Goal: Information Seeking & Learning: Check status

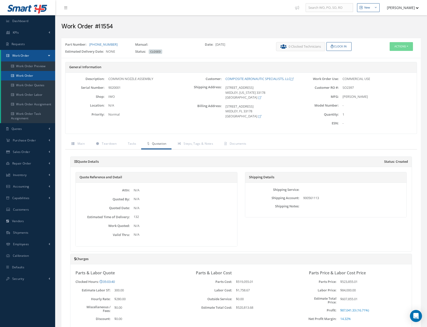
click at [28, 77] on link "Work Order" at bounding box center [28, 76] width 54 height 10
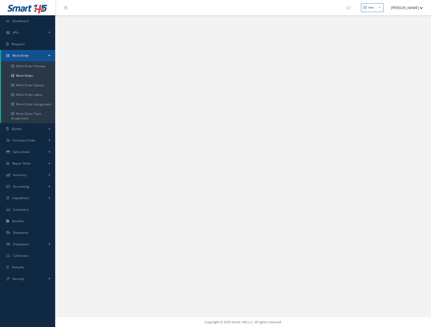
select select "25"
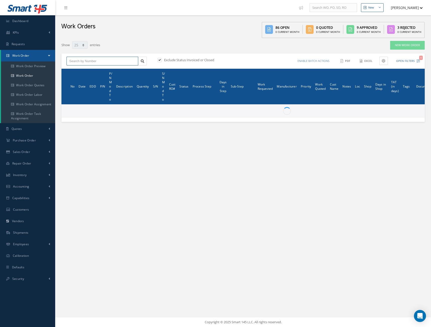
click at [93, 60] on input "text" at bounding box center [102, 61] width 72 height 9
paste input "WO1699"
type input "WO1699"
click at [161, 59] on label at bounding box center [161, 60] width 1 height 5
click at [160, 59] on input "checkbox" at bounding box center [158, 60] width 3 height 3
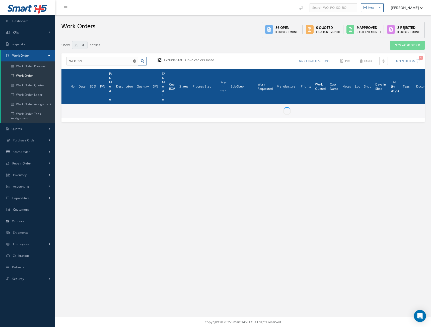
checkbox input "false"
click at [96, 62] on input "WO1699" at bounding box center [102, 61] width 72 height 9
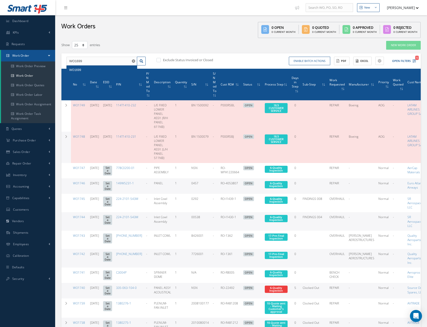
click at [89, 69] on div "WO1699" at bounding box center [101, 69] width 65 height 5
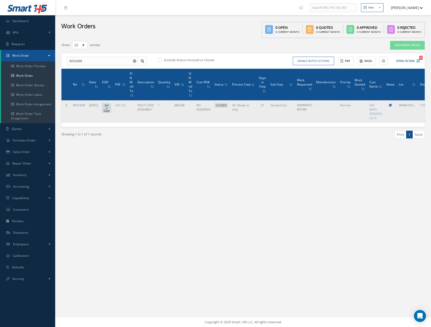
click at [77, 105] on link "WO1699" at bounding box center [79, 105] width 12 height 4
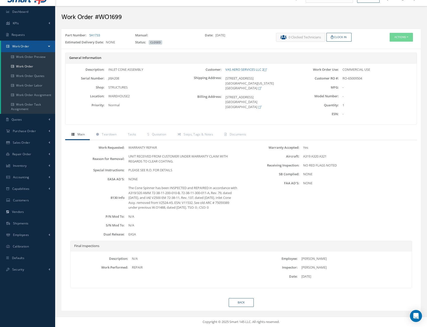
scroll to position [14, 0]
click at [163, 132] on span "Quotation" at bounding box center [159, 134] width 15 height 4
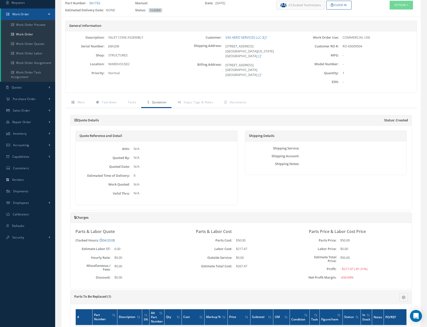
scroll to position [92, 0]
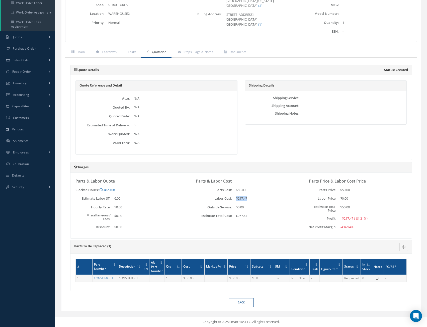
drag, startPoint x: 249, startPoint y: 198, endPoint x: 220, endPoint y: 222, distance: 37.8
click at [236, 199] on div "$217.47" at bounding box center [262, 198] width 61 height 5
click at [109, 190] on link "04:20:08" at bounding box center [107, 189] width 15 height 5
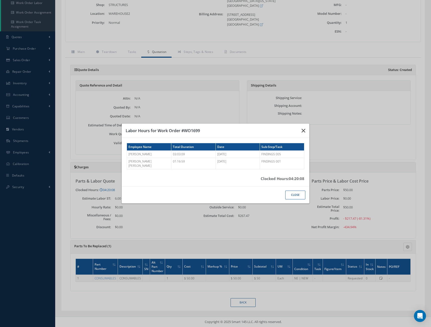
drag, startPoint x: 302, startPoint y: 134, endPoint x: 205, endPoint y: 169, distance: 103.7
click at [213, 171] on div "Labor Hours for Work Order #WO1699 Employee Name Total Duration Date Sub-Step/T…" at bounding box center [215, 163] width 188 height 80
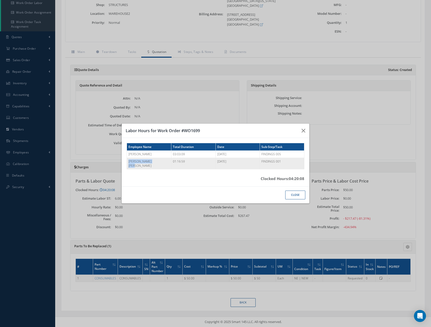
drag, startPoint x: 161, startPoint y: 164, endPoint x: 127, endPoint y: 164, distance: 34.8
click at [127, 164] on td "[PERSON_NAME] [PERSON_NAME]" at bounding box center [149, 163] width 44 height 11
drag, startPoint x: 283, startPoint y: 162, endPoint x: 155, endPoint y: 162, distance: 127.3
click at [155, 162] on tr "Edgar David Cantor 01:16:59 08/29/2025 FINDINGS 001" at bounding box center [215, 163] width 177 height 11
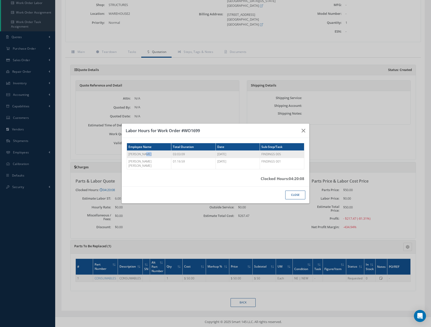
drag, startPoint x: 159, startPoint y: 157, endPoint x: 142, endPoint y: 157, distance: 17.3
click at [142, 157] on td "[PERSON_NAME]" at bounding box center [149, 154] width 44 height 7
drag, startPoint x: 184, startPoint y: 156, endPoint x: 168, endPoint y: 157, distance: 15.8
click at [168, 157] on tr "Yudelvis Ruiz 03:03:09 08/29/2025 FINDINGS 005" at bounding box center [215, 154] width 177 height 7
click at [305, 133] on button "button" at bounding box center [303, 131] width 12 height 14
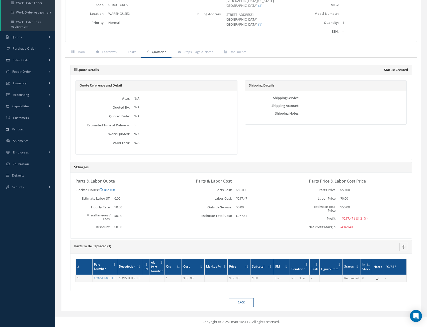
drag, startPoint x: 124, startPoint y: 199, endPoint x: 113, endPoint y: 198, distance: 10.8
click at [113, 198] on div "6.00" at bounding box center [141, 198] width 61 height 5
drag, startPoint x: 121, startPoint y: 190, endPoint x: 104, endPoint y: 194, distance: 17.2
click at [102, 191] on div "Clocked Hours: 04:20:08 Loading… Labor Hours for Work Order #WO1699 Employee Na…" at bounding box center [127, 189] width 105 height 5
click at [109, 188] on link "04:20:08" at bounding box center [107, 189] width 15 height 5
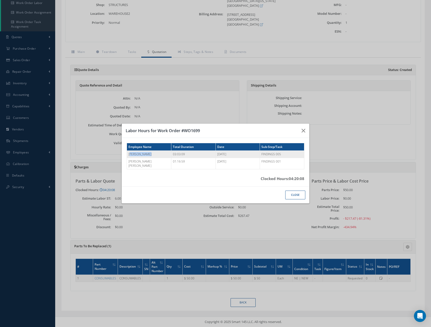
drag, startPoint x: 150, startPoint y: 157, endPoint x: 130, endPoint y: 156, distance: 19.8
click at [130, 156] on td "Yudelvis Ruiz" at bounding box center [149, 154] width 44 height 7
click at [304, 132] on icon "button" at bounding box center [303, 131] width 4 height 6
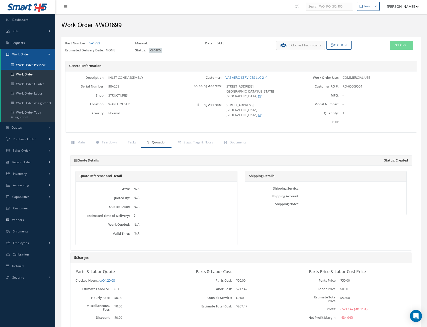
scroll to position [0, 0]
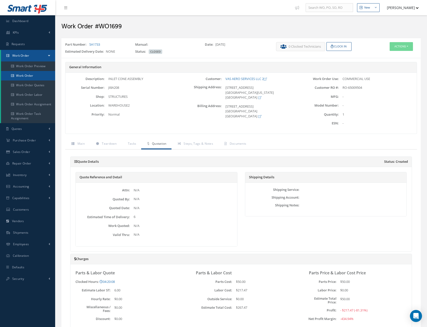
click at [29, 74] on link "Work Order" at bounding box center [28, 76] width 54 height 10
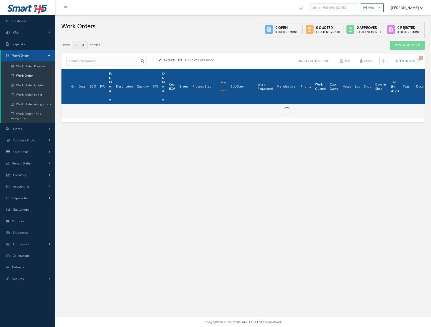
select select "25"
click at [93, 61] on input "text" at bounding box center [102, 61] width 72 height 9
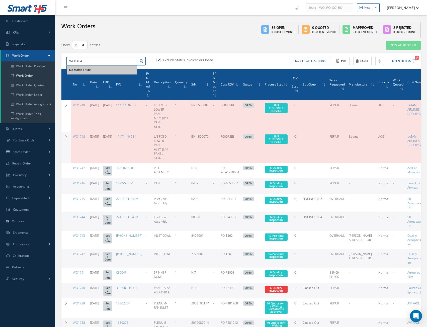
type input "WO1464"
click at [160, 59] on label at bounding box center [160, 60] width 1 height 5
click at [157, 59] on input "checkbox" at bounding box center [157, 60] width 3 height 3
checkbox input "false"
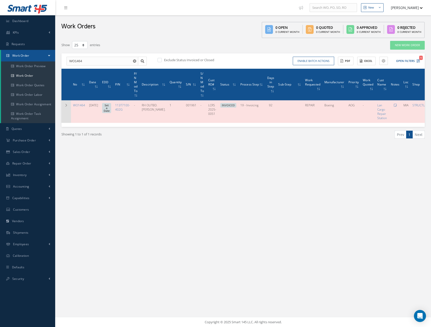
click at [63, 106] on td at bounding box center [66, 111] width 10 height 23
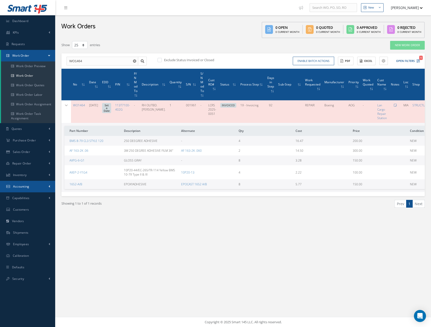
click at [22, 184] on link "Accounting" at bounding box center [27, 187] width 55 height 12
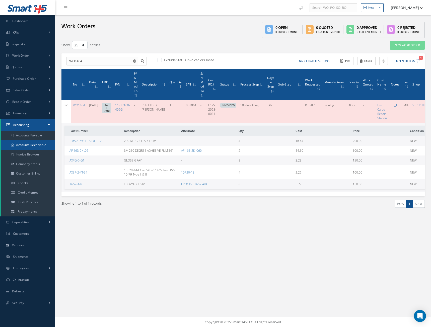
click at [33, 143] on link "Accounts Receivable" at bounding box center [28, 145] width 54 height 10
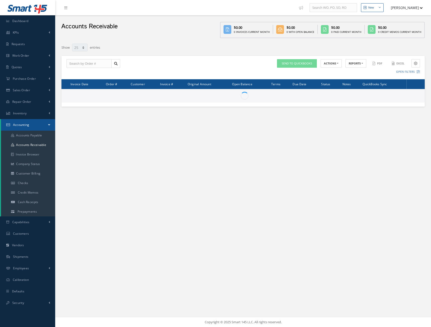
select select "25"
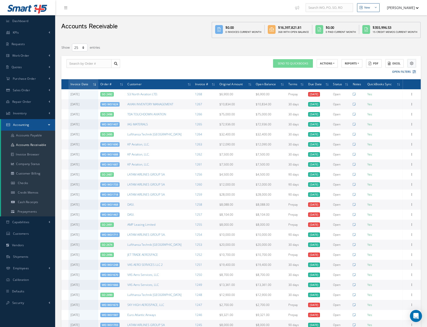
click at [412, 64] on icon at bounding box center [412, 64] width 4 height 4
click at [350, 43] on div at bounding box center [347, 47] width 153 height 9
click at [397, 64] on button "Excel" at bounding box center [394, 63] width 18 height 9
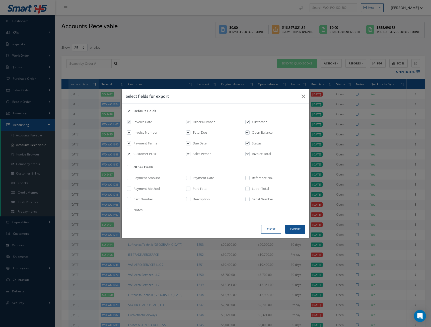
click at [131, 166] on label at bounding box center [131, 168] width 1 height 7
click at [131, 166] on input "checkbox" at bounding box center [129, 169] width 3 height 6
checkbox input "true"
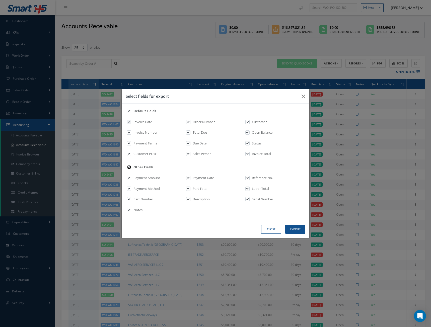
checkbox input "true"
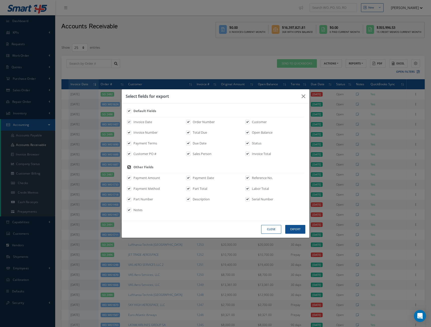
checkbox input "true"
click at [129, 166] on input "checkbox" at bounding box center [129, 169] width 3 height 6
checkbox input "false"
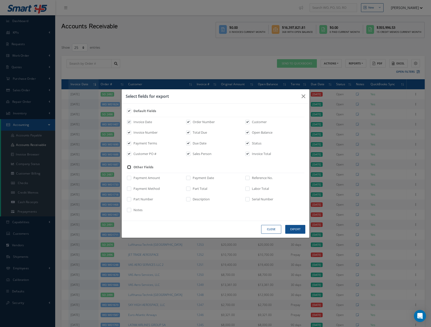
checkbox input "false"
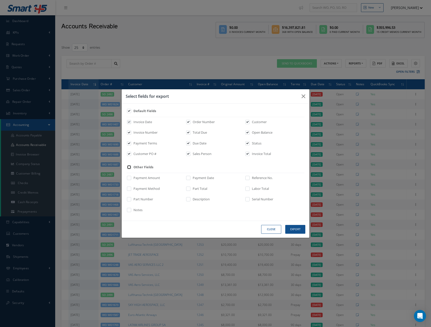
checkbox input "false"
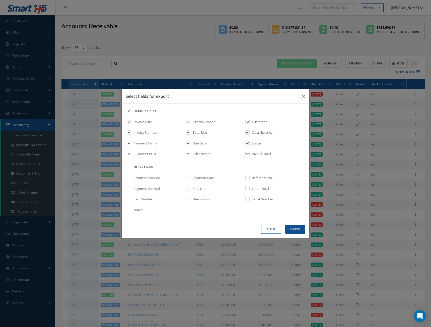
click at [131, 110] on label at bounding box center [131, 112] width 1 height 7
click at [128, 110] on input "checkbox" at bounding box center [129, 113] width 3 height 6
checkbox input "false"
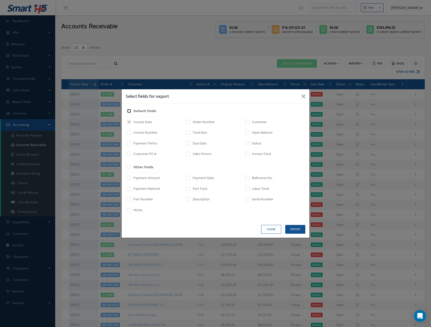
checkbox input "false"
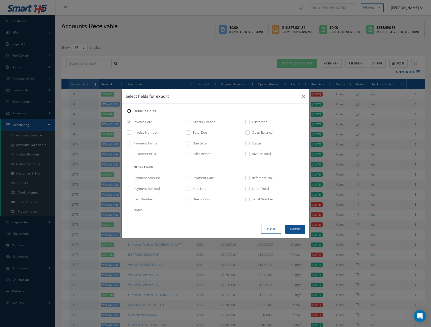
checkbox input "false"
click at [131, 131] on label at bounding box center [131, 133] width 1 height 7
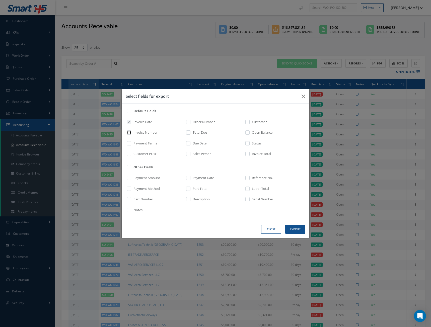
click at [129, 131] on input "checkbox" at bounding box center [129, 134] width 3 height 6
checkbox input "true"
click at [189, 134] on input "checkbox" at bounding box center [188, 134] width 3 height 6
click at [190, 131] on label at bounding box center [190, 133] width 1 height 7
click at [188, 131] on input "checkbox" at bounding box center [188, 134] width 3 height 6
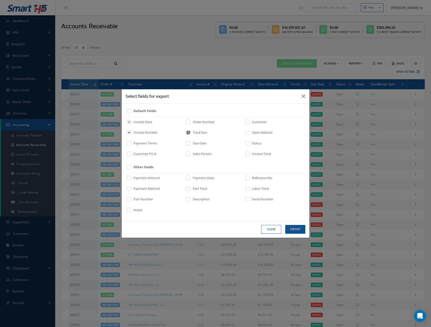
checkbox input "false"
click at [250, 153] on div "Invoice Total" at bounding box center [274, 154] width 59 height 7
click at [249, 154] on input "checkbox" at bounding box center [247, 156] width 3 height 6
checkbox input "true"
click at [295, 227] on button "Export" at bounding box center [295, 229] width 20 height 9
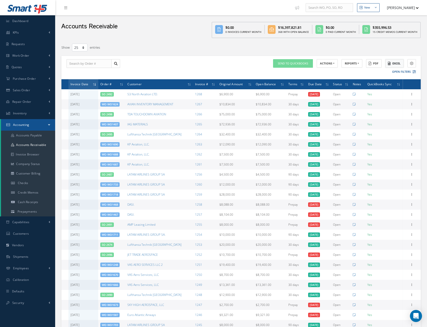
click at [395, 63] on button "Excel" at bounding box center [394, 63] width 18 height 9
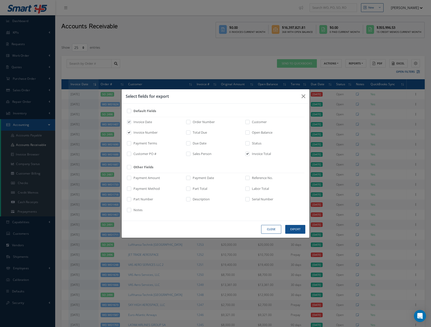
click at [190, 133] on label at bounding box center [190, 133] width 1 height 7
click at [190, 133] on input "checkbox" at bounding box center [188, 134] width 3 height 6
checkbox input "true"
click at [146, 145] on label "Payment Terms" at bounding box center [144, 143] width 25 height 5
click at [131, 145] on input "checkbox" at bounding box center [129, 145] width 3 height 6
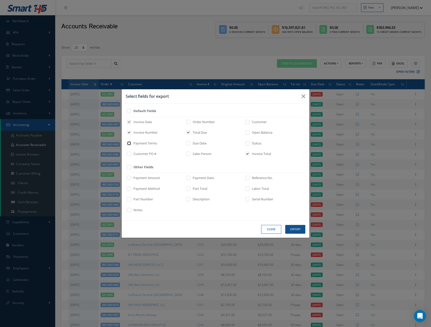
checkbox input "true"
click at [188, 133] on input "checkbox" at bounding box center [188, 134] width 3 height 6
checkbox input "false"
click at [298, 228] on button "Export" at bounding box center [295, 229] width 20 height 9
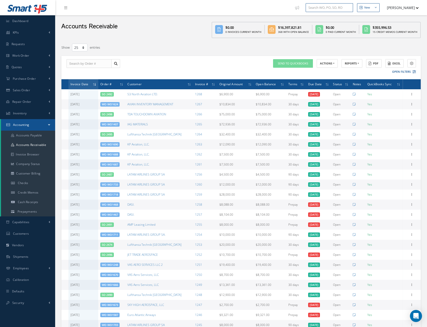
click at [306, 3] on input "text" at bounding box center [329, 7] width 47 height 9
click at [78, 66] on input "text" at bounding box center [88, 63] width 45 height 9
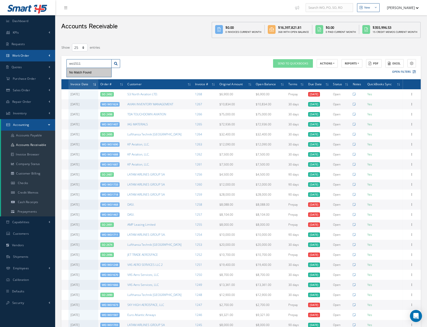
type input "wo1511"
click at [27, 55] on span "Work Order" at bounding box center [20, 55] width 17 height 4
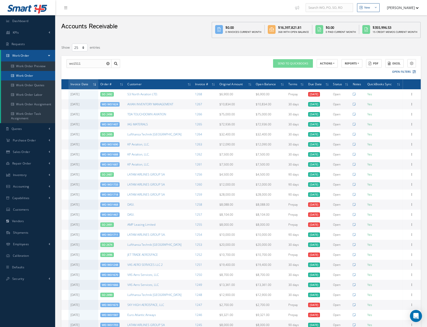
click at [23, 75] on link "Work Order" at bounding box center [28, 76] width 54 height 10
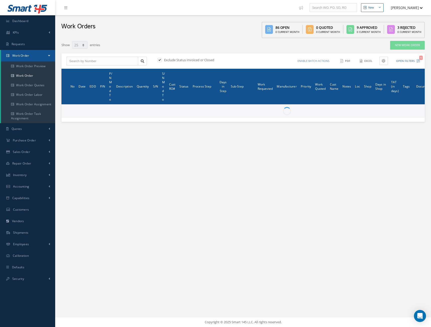
select select "25"
click at [88, 62] on input "text" at bounding box center [102, 61] width 72 height 9
type input "WO1511"
click at [161, 60] on label at bounding box center [161, 60] width 1 height 5
click at [159, 60] on input "checkbox" at bounding box center [158, 60] width 3 height 3
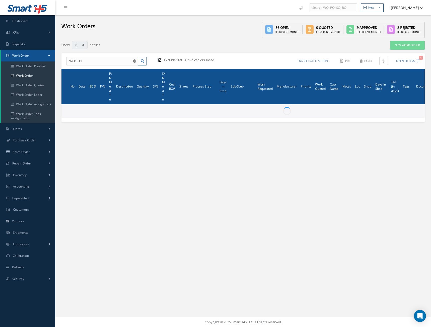
checkbox input "false"
click at [139, 62] on link at bounding box center [142, 61] width 9 height 9
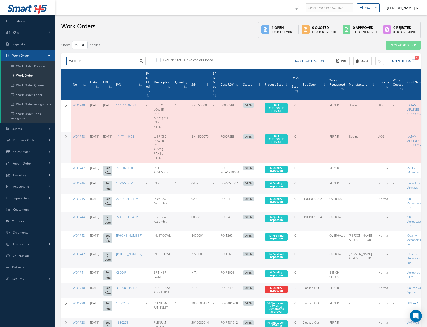
click at [93, 63] on input "WO1511" at bounding box center [101, 61] width 71 height 9
click at [91, 69] on div "WO1511" at bounding box center [101, 69] width 65 height 5
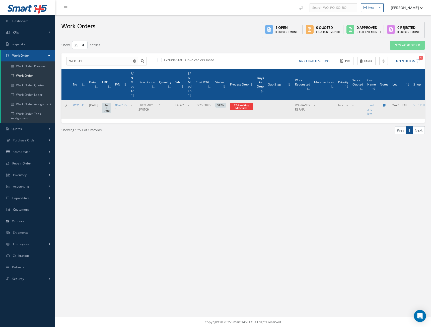
click at [82, 103] on link "WO1511" at bounding box center [79, 105] width 12 height 4
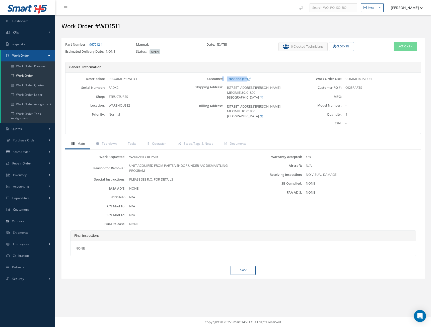
drag, startPoint x: 262, startPoint y: 80, endPoint x: 222, endPoint y: 79, distance: 40.1
click at [222, 79] on div "Customer: Trust and Jets" at bounding box center [243, 78] width 118 height 5
click at [185, 144] on span "Steps, Tags & Notes" at bounding box center [198, 143] width 30 height 4
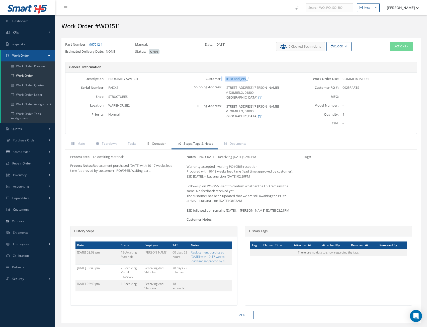
click at [167, 143] on link "Quotation" at bounding box center [156, 144] width 30 height 11
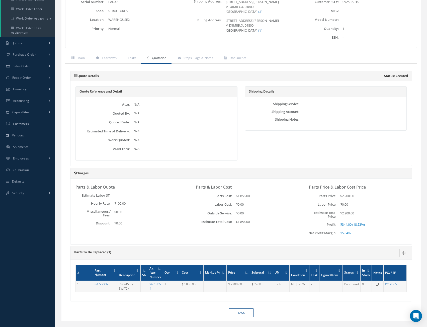
scroll to position [96, 0]
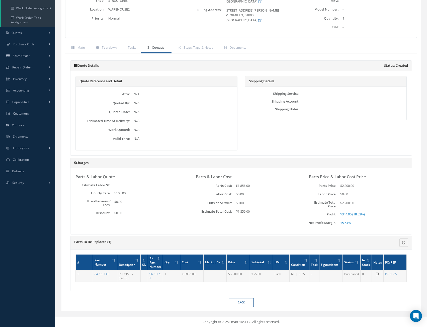
click at [134, 278] on td "PROXIMITY SWITCH" at bounding box center [128, 275] width 23 height 11
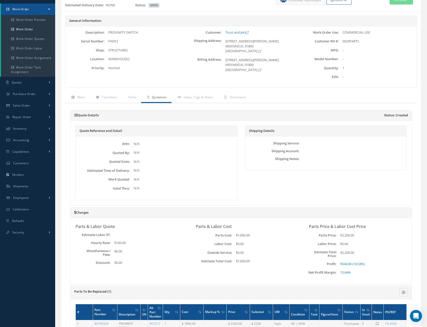
scroll to position [46, 0]
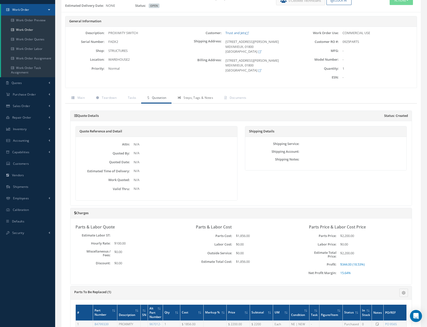
click at [205, 98] on span "Steps, Tags & Notes" at bounding box center [198, 97] width 30 height 4
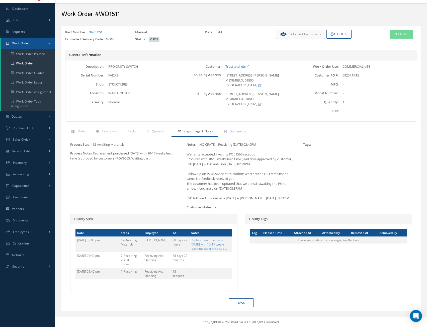
drag, startPoint x: 229, startPoint y: 249, endPoint x: 73, endPoint y: 237, distance: 156.7
click at [73, 237] on div "Date Steps Employee TAT Notes 07/08/2025 03:03 pm 12-Awaiting Materials Luciana…" at bounding box center [153, 256] width 167 height 64
click at [163, 129] on span "Quotation" at bounding box center [159, 131] width 15 height 4
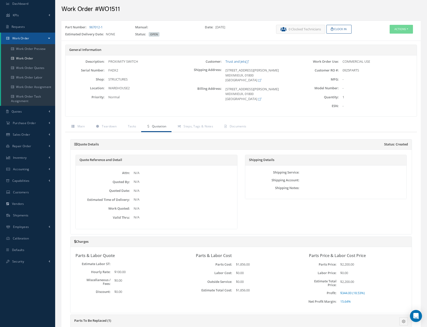
scroll to position [96, 0]
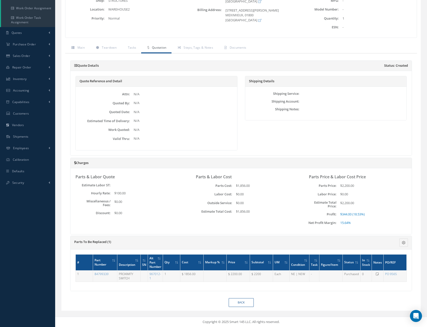
drag, startPoint x: 129, startPoint y: 194, endPoint x: 113, endPoint y: 192, distance: 16.6
click at [113, 192] on div "$100.00" at bounding box center [141, 193] width 61 height 5
click at [233, 194] on div "$0.00" at bounding box center [262, 194] width 61 height 5
drag, startPoint x: 244, startPoint y: 194, endPoint x: 229, endPoint y: 194, distance: 15.5
click at [229, 194] on div "Labor Cost: $0.00" at bounding box center [240, 194] width 105 height 5
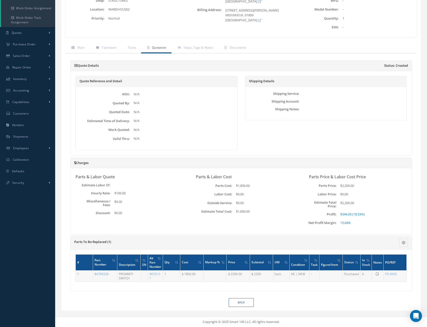
click at [139, 219] on div "Parts & Labor Quote Estimate Labor ST: Hourly Rate: $100.00 Miscellaneous / Fee…" at bounding box center [128, 201] width 113 height 56
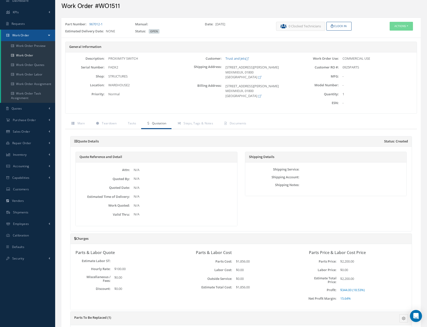
scroll to position [0, 0]
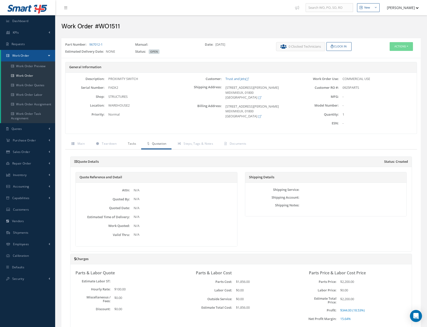
click at [131, 144] on span "Tasks" at bounding box center [132, 143] width 9 height 4
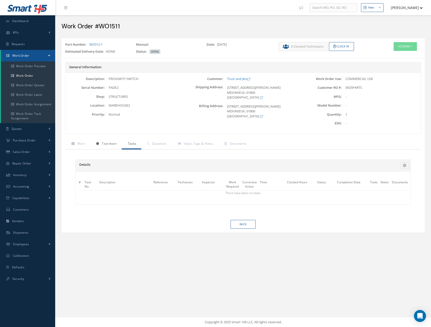
click at [112, 143] on span "Teardown" at bounding box center [109, 143] width 15 height 4
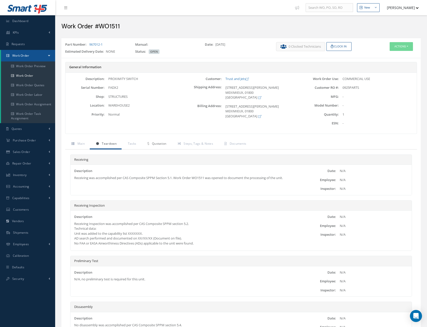
click at [158, 145] on span "Quotation" at bounding box center [159, 143] width 15 height 4
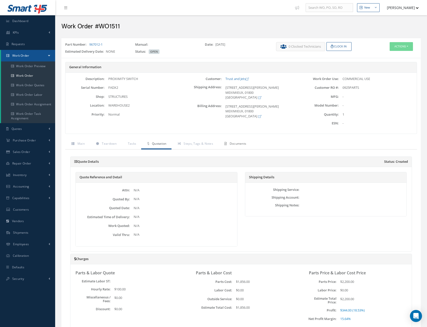
click at [240, 144] on span "Documents" at bounding box center [238, 143] width 17 height 4
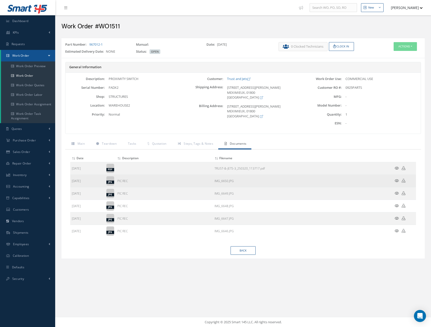
click at [395, 180] on icon at bounding box center [396, 181] width 4 height 4
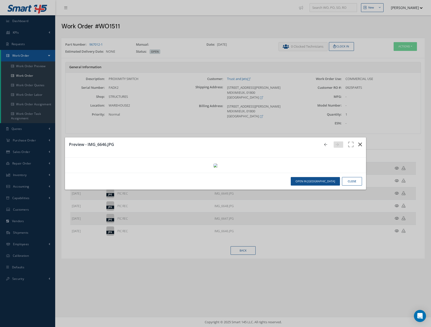
click at [365, 137] on button "button" at bounding box center [360, 144] width 12 height 14
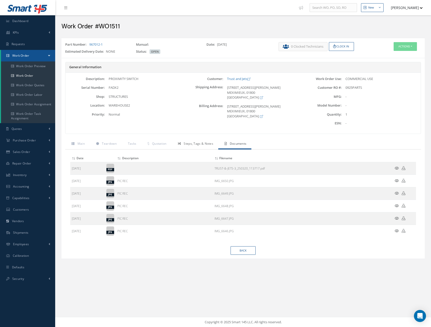
click at [185, 144] on span "Steps, Tags & Notes" at bounding box center [198, 143] width 30 height 4
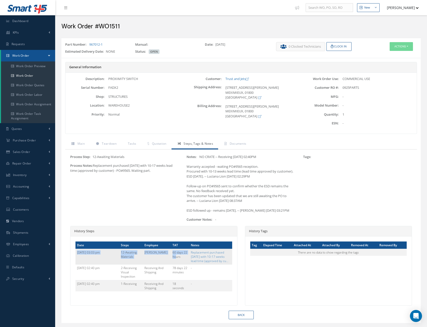
drag, startPoint x: 76, startPoint y: 257, endPoint x: 171, endPoint y: 265, distance: 94.9
click at [171, 264] on tr "07/08/2025 03:03 pm 12-Awaiting Materials Luciana Lion 60 days 22 hours Replace…" at bounding box center [153, 257] width 157 height 16
click at [176, 264] on td "60 days 22 hours" at bounding box center [180, 257] width 18 height 16
click at [115, 223] on div "Process Step: 12-Awaiting Materials Process Notes: Replacement purchased 06/05/…" at bounding box center [124, 190] width 116 height 72
click at [136, 197] on div "Process Step: 12-Awaiting Materials Process Notes: Replacement purchased 06/05/…" at bounding box center [124, 190] width 116 height 72
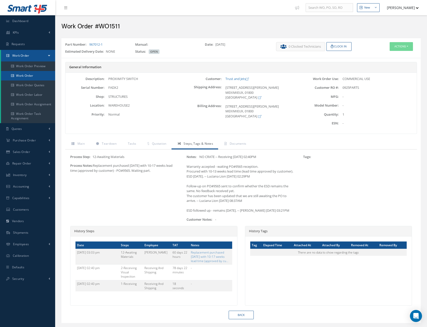
click at [31, 74] on link "Work Order" at bounding box center [28, 76] width 54 height 10
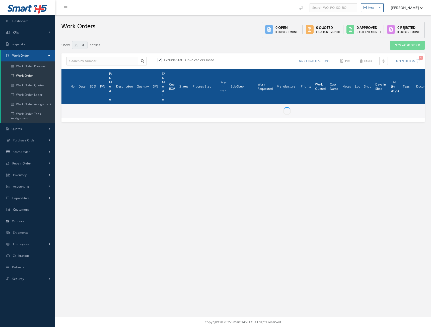
select select "25"
click at [102, 58] on input "text" at bounding box center [102, 61] width 72 height 9
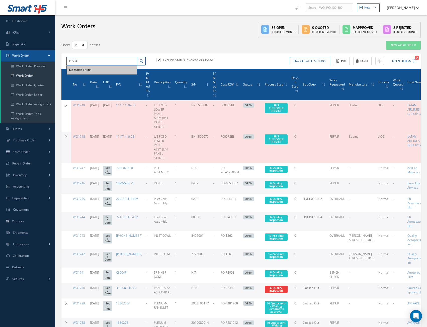
type input "I1534"
click at [160, 60] on label at bounding box center [160, 60] width 1 height 5
click at [160, 60] on input "checkbox" at bounding box center [157, 60] width 3 height 3
checkbox input "false"
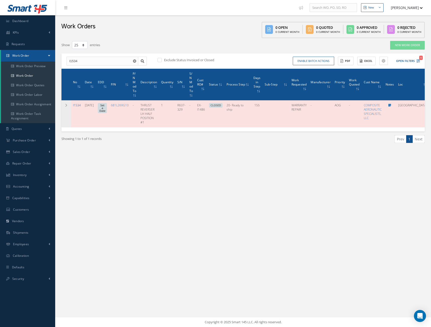
click at [76, 104] on link "I1534" at bounding box center [77, 105] width 8 height 4
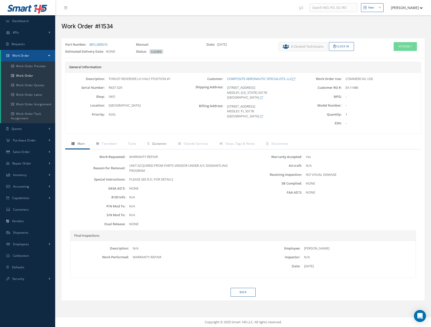
click at [163, 145] on span "Quotation" at bounding box center [159, 143] width 15 height 4
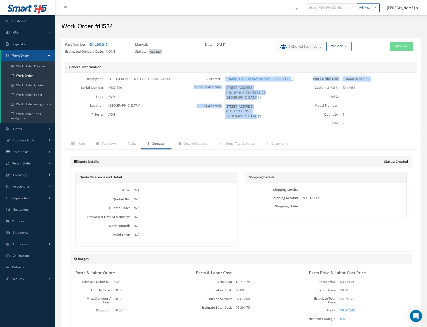
drag, startPoint x: 225, startPoint y: 79, endPoint x: 290, endPoint y: 105, distance: 70.3
click at [301, 85] on div "Description: THRUST REVERSER LH HALF POSITION #1 Serial Number: R637-329 Shop: …" at bounding box center [240, 102] width 351 height 53
click at [287, 114] on div "[STREET_ADDRESS]" at bounding box center [261, 111] width 78 height 15
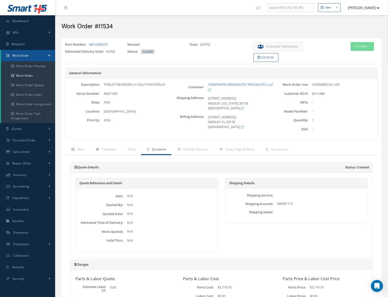
click at [143, 134] on div "Description: THRUST REVERSER LH HALF POSITION #1 Serial Number: R637-329 Shop: …" at bounding box center [117, 108] width 104 height 53
drag, startPoint x: 121, startPoint y: 112, endPoint x: 102, endPoint y: 110, distance: 18.7
click at [102, 110] on div "[GEOGRAPHIC_DATA]" at bounding box center [134, 111] width 69 height 5
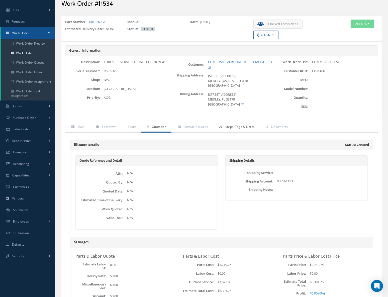
click at [240, 128] on link "Steps, Tags & Notes" at bounding box center [236, 127] width 47 height 11
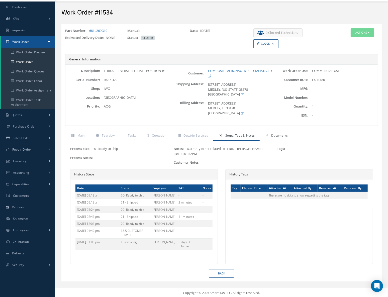
click at [271, 134] on span "Documents" at bounding box center [279, 135] width 17 height 4
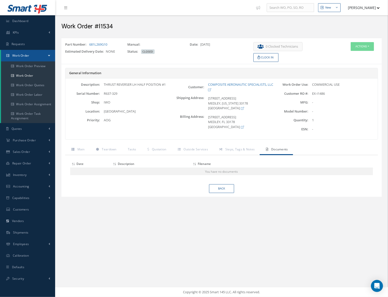
scroll to position [0, 0]
click at [161, 150] on span "Quotation" at bounding box center [159, 149] width 15 height 4
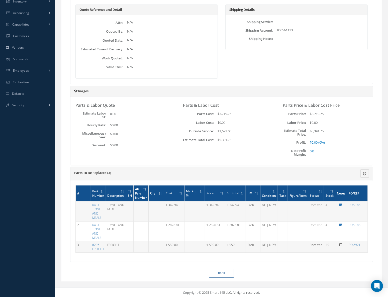
scroll to position [176, 0]
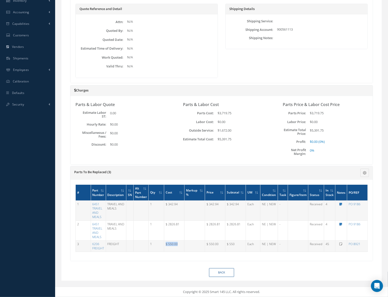
drag, startPoint x: 178, startPoint y: 245, endPoint x: 164, endPoint y: 244, distance: 14.1
click at [164, 244] on tr "3 6206 FREIGHT FREIGHT 1 $ 550.00 $ 550.00 $ 550 Each NE | NEW - Received 45 0 …" at bounding box center [222, 246] width 292 height 11
drag, startPoint x: 180, startPoint y: 224, endPoint x: 164, endPoint y: 223, distance: 16.6
click at [164, 223] on tr "2 6451 TRAVEL AND MEALS TRAVEL AND MEALS 1 $ 2826.81 $ 2826.81 $ 2826.81 Each N…" at bounding box center [222, 231] width 292 height 20
drag, startPoint x: 182, startPoint y: 205, endPoint x: 159, endPoint y: 206, distance: 23.1
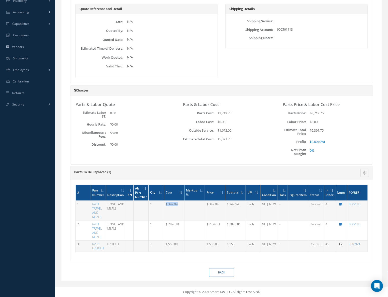
click at [159, 206] on tr "1 6451 TRAVEL AND MEALS TRAVEL AND MEALS 1 $ 342.94 $ 342.94 $ 342.94 Each NE |…" at bounding box center [222, 211] width 292 height 20
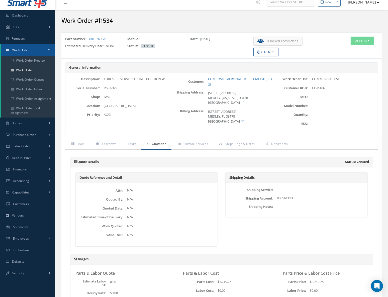
scroll to position [0, 0]
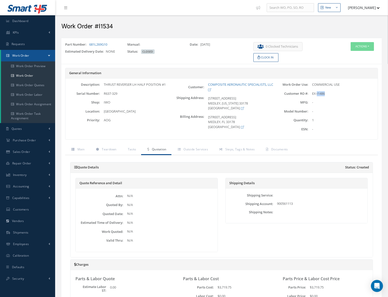
drag, startPoint x: 317, startPoint y: 94, endPoint x: 331, endPoint y: 94, distance: 14.3
click at [331, 94] on div "EX-I1486" at bounding box center [342, 93] width 69 height 5
click at [225, 148] on link "Steps, Tags & Notes" at bounding box center [236, 150] width 47 height 11
